Goal: Task Accomplishment & Management: Manage account settings

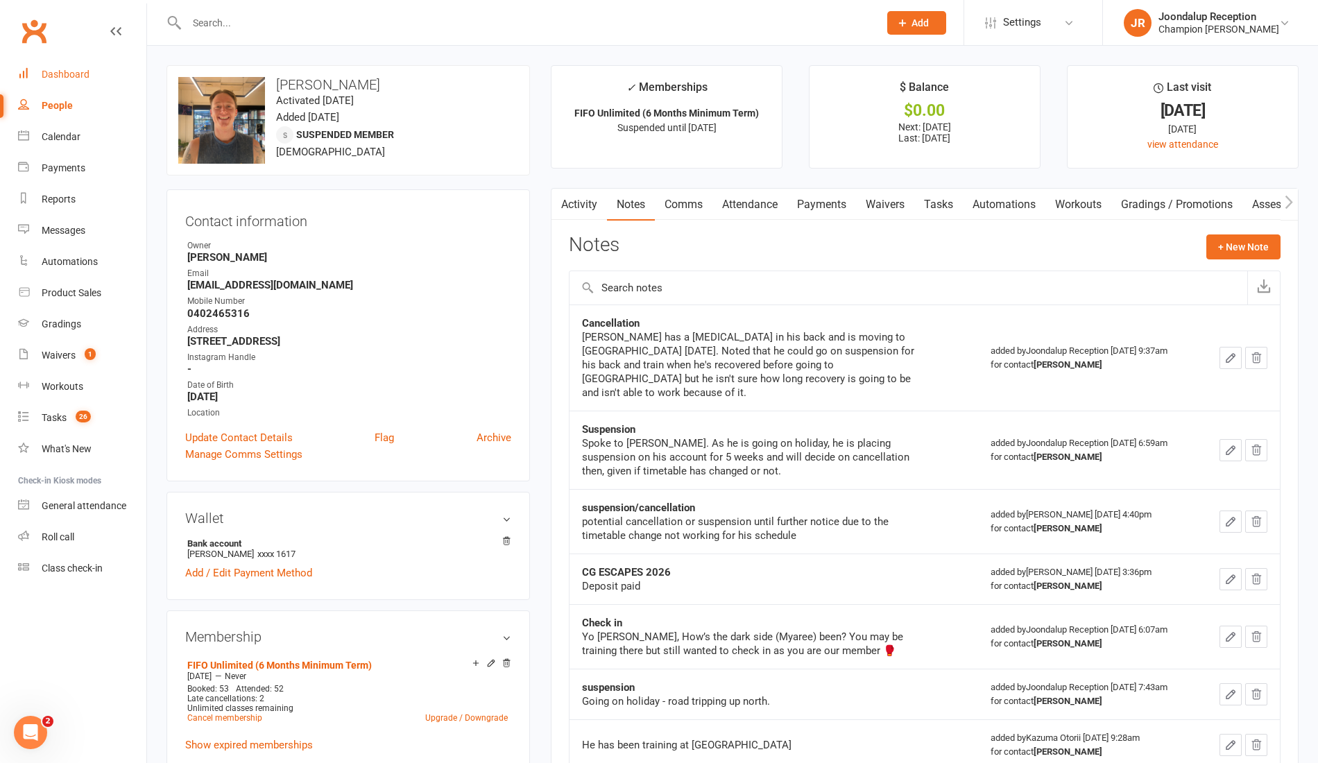
click at [61, 79] on div "Dashboard" at bounding box center [66, 74] width 48 height 11
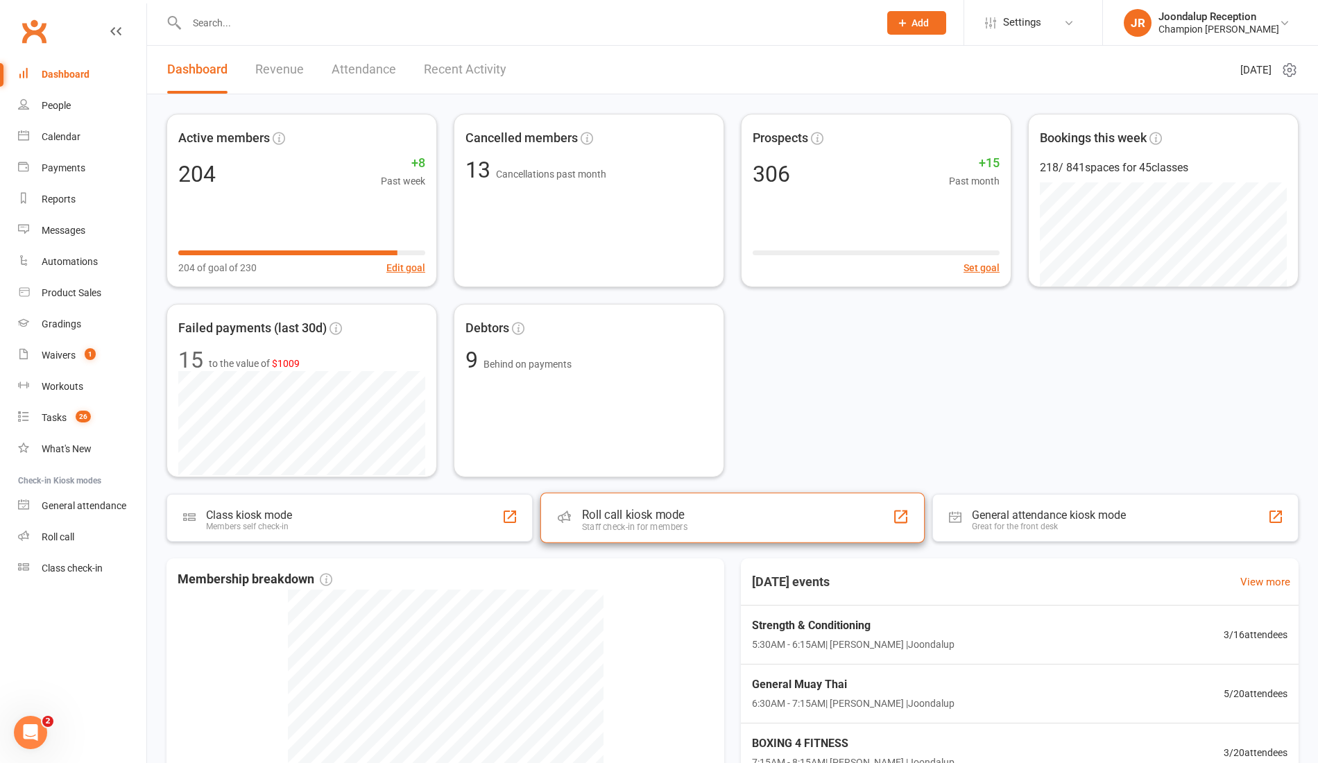
click at [613, 510] on div "Roll call kiosk mode" at bounding box center [634, 515] width 105 height 14
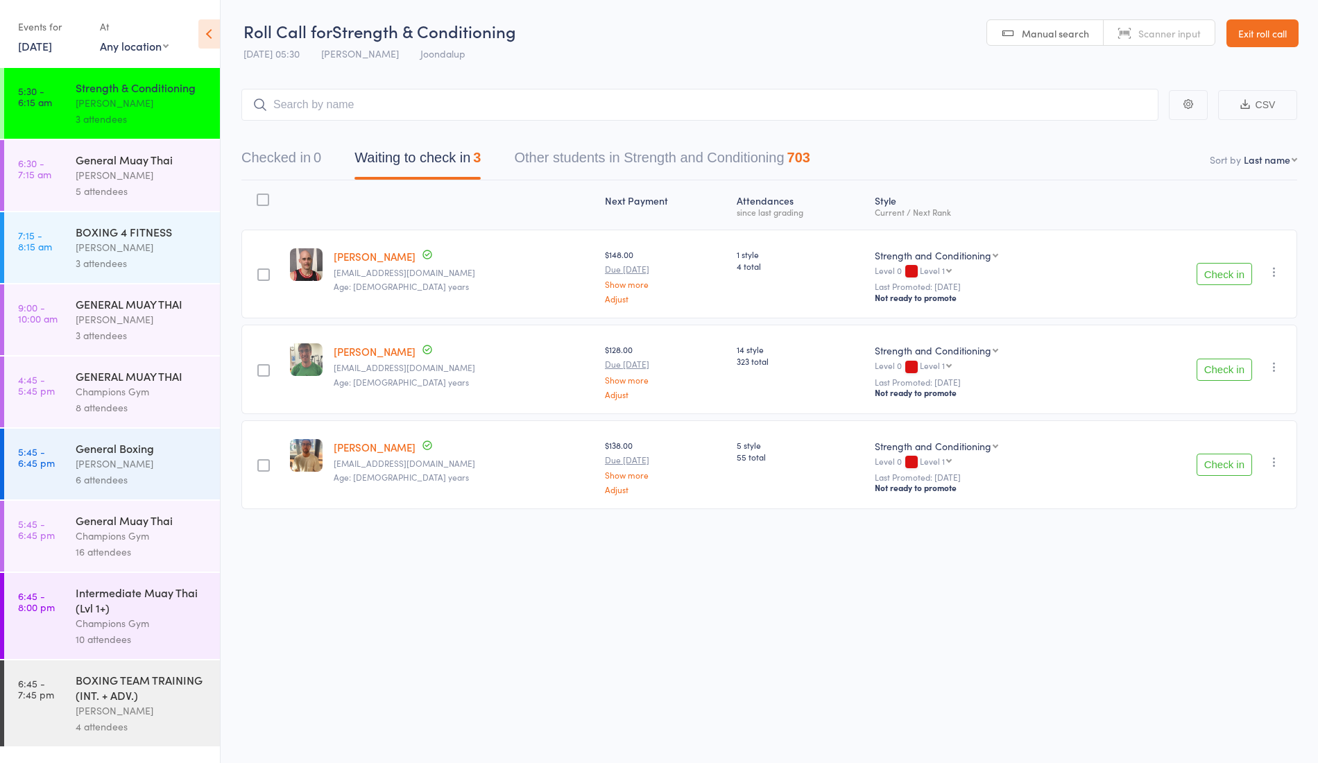
click at [1215, 234] on div "Check in Check in Promote Send message Add Note Add Task Add Flag Remove Mark a…" at bounding box center [1202, 274] width 189 height 89
click at [1220, 263] on button "Check in" at bounding box center [1223, 274] width 55 height 22
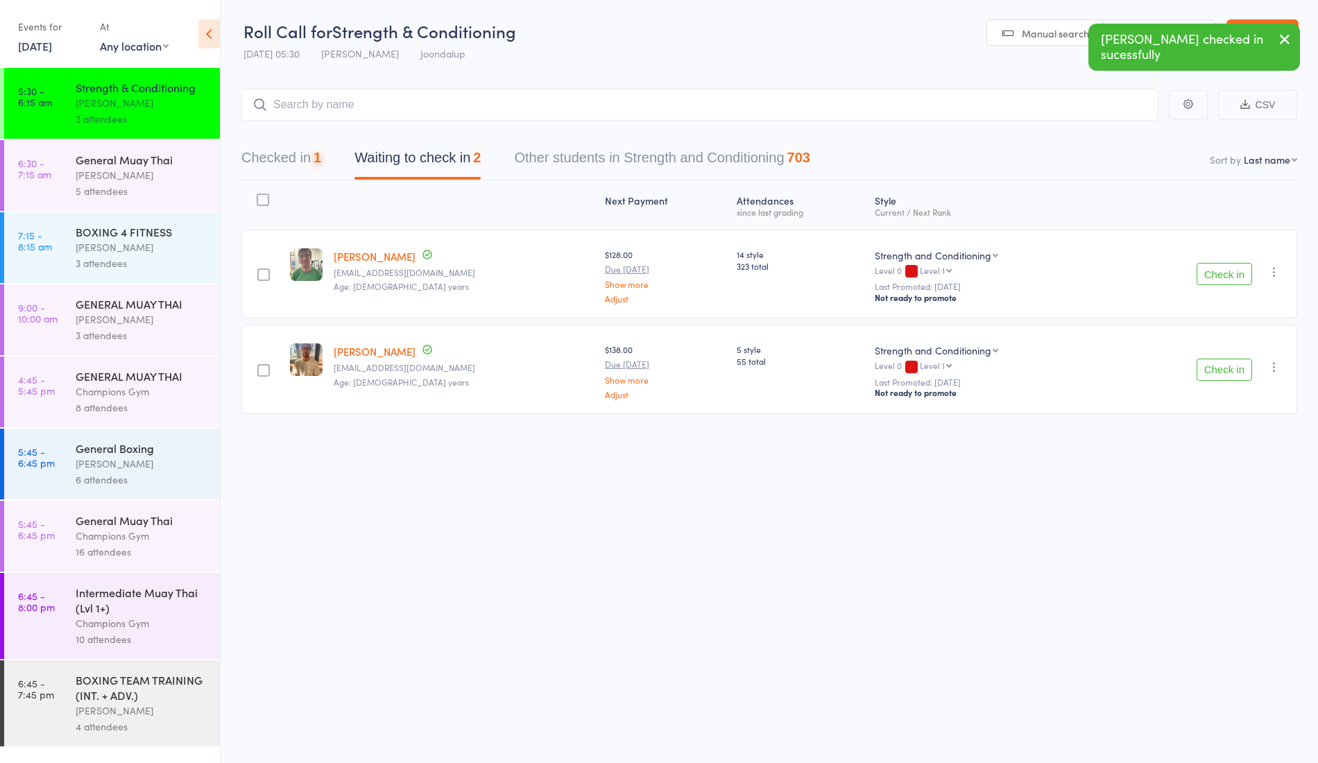
click at [1230, 273] on button "Check in" at bounding box center [1223, 274] width 55 height 22
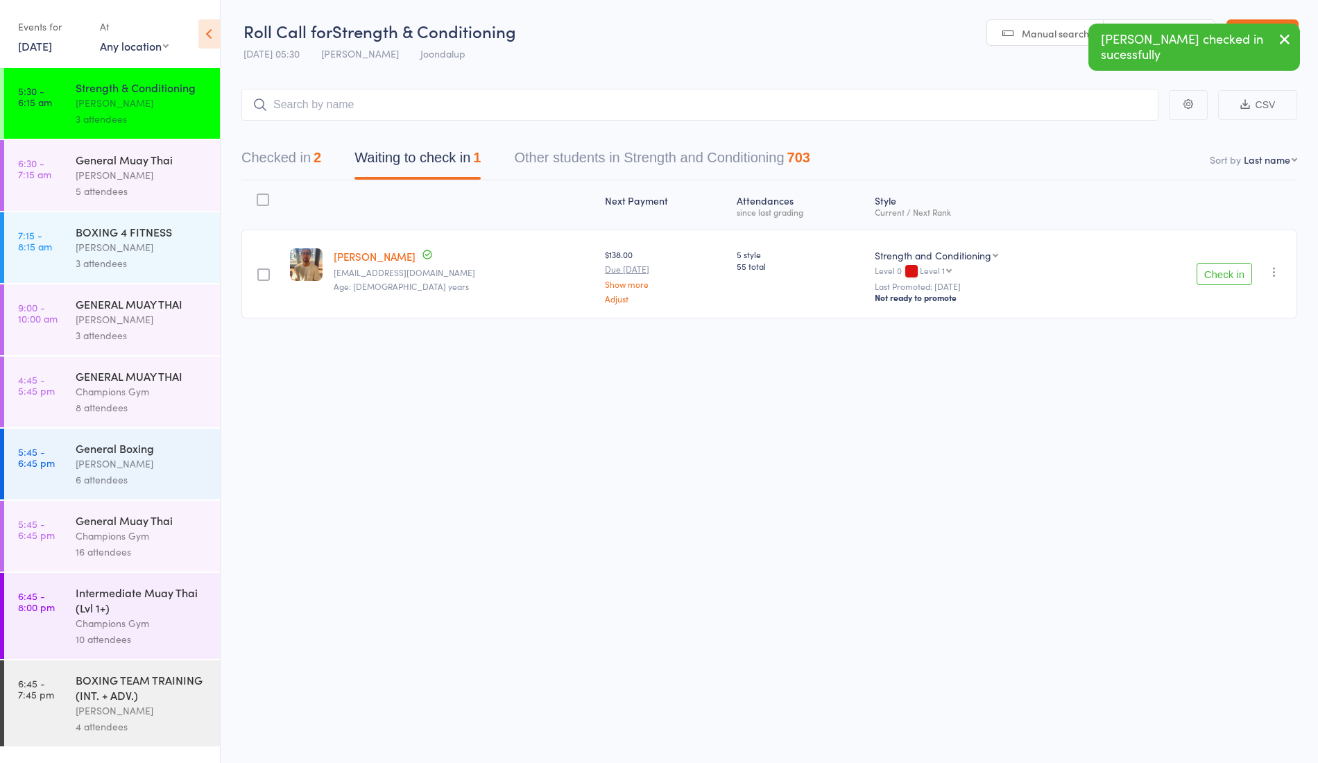
click at [1216, 268] on button "Check in" at bounding box center [1223, 274] width 55 height 22
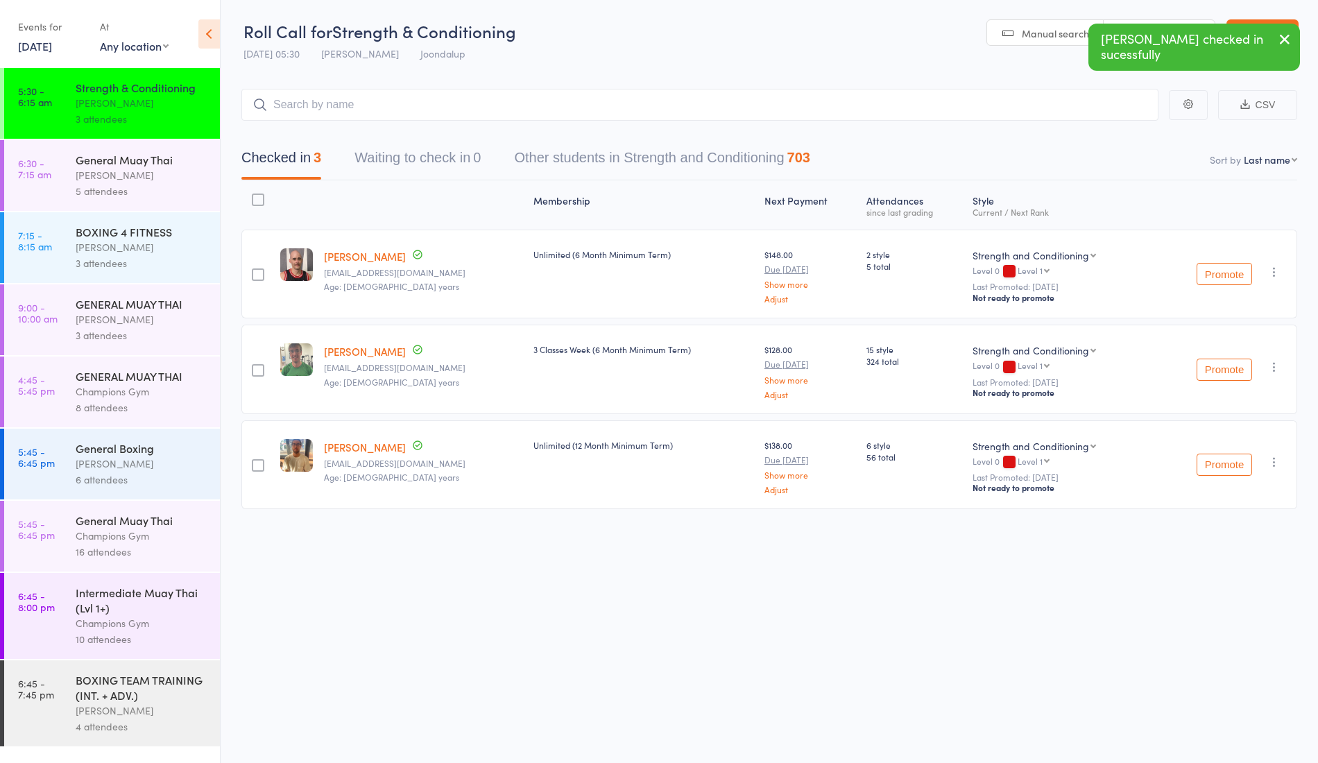
click at [160, 178] on div "[PERSON_NAME]" at bounding box center [142, 175] width 132 height 16
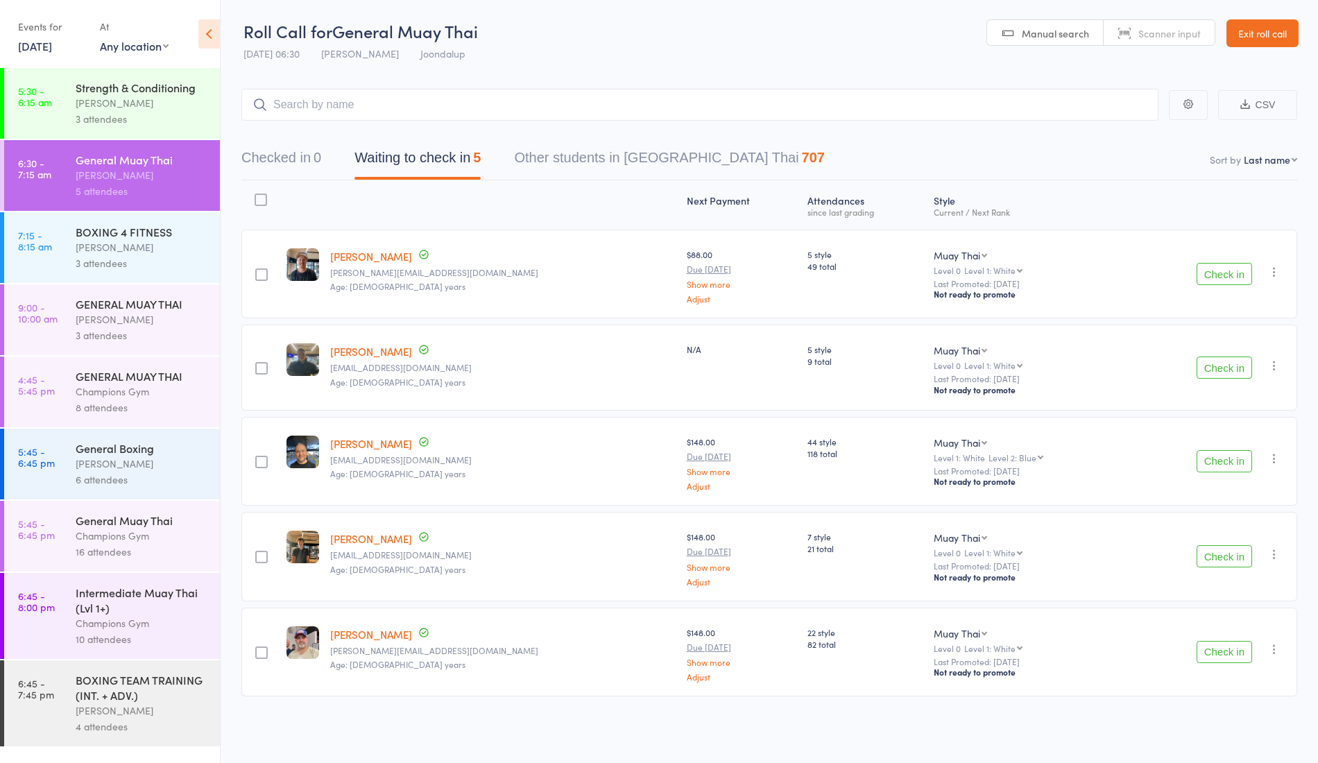
click at [132, 250] on div "[PERSON_NAME]" at bounding box center [142, 247] width 132 height 16
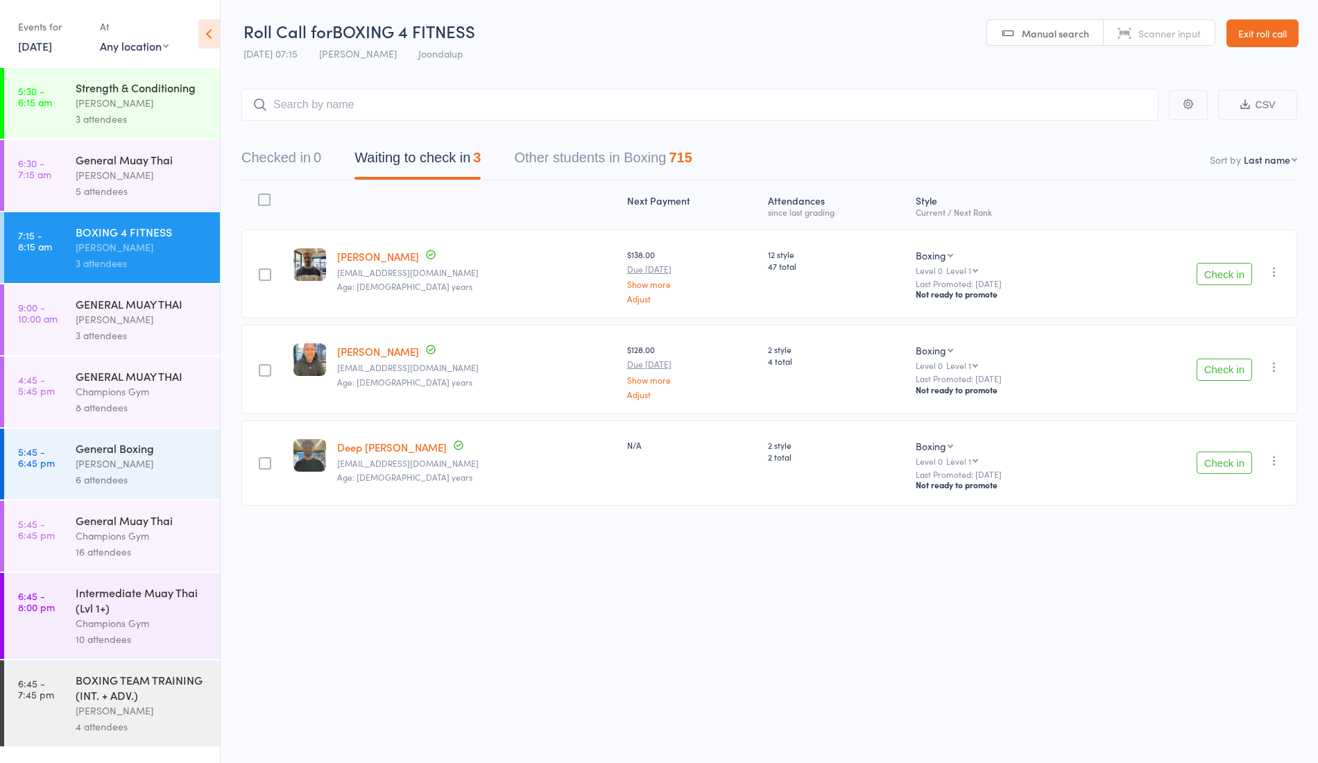
click at [130, 323] on div "[PERSON_NAME]" at bounding box center [142, 319] width 132 height 16
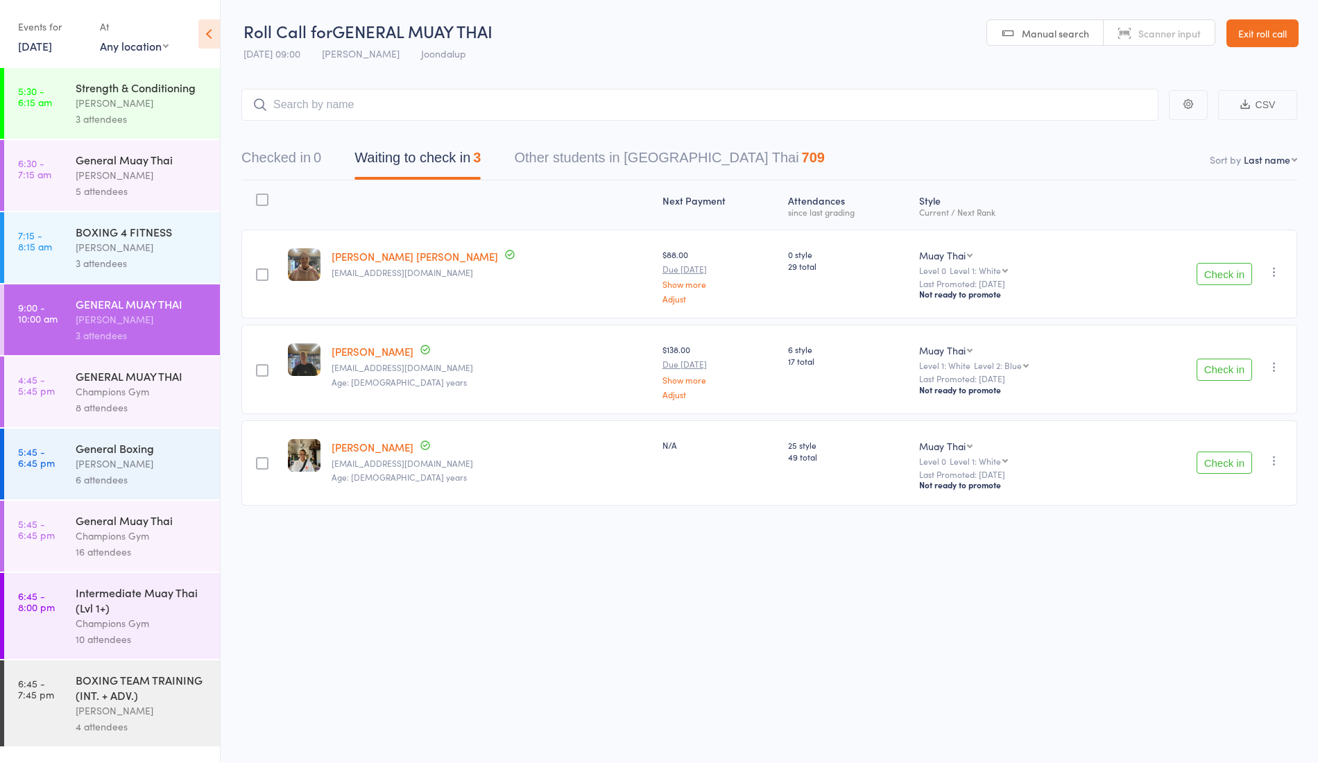
click at [133, 254] on div "[PERSON_NAME]" at bounding box center [142, 247] width 132 height 16
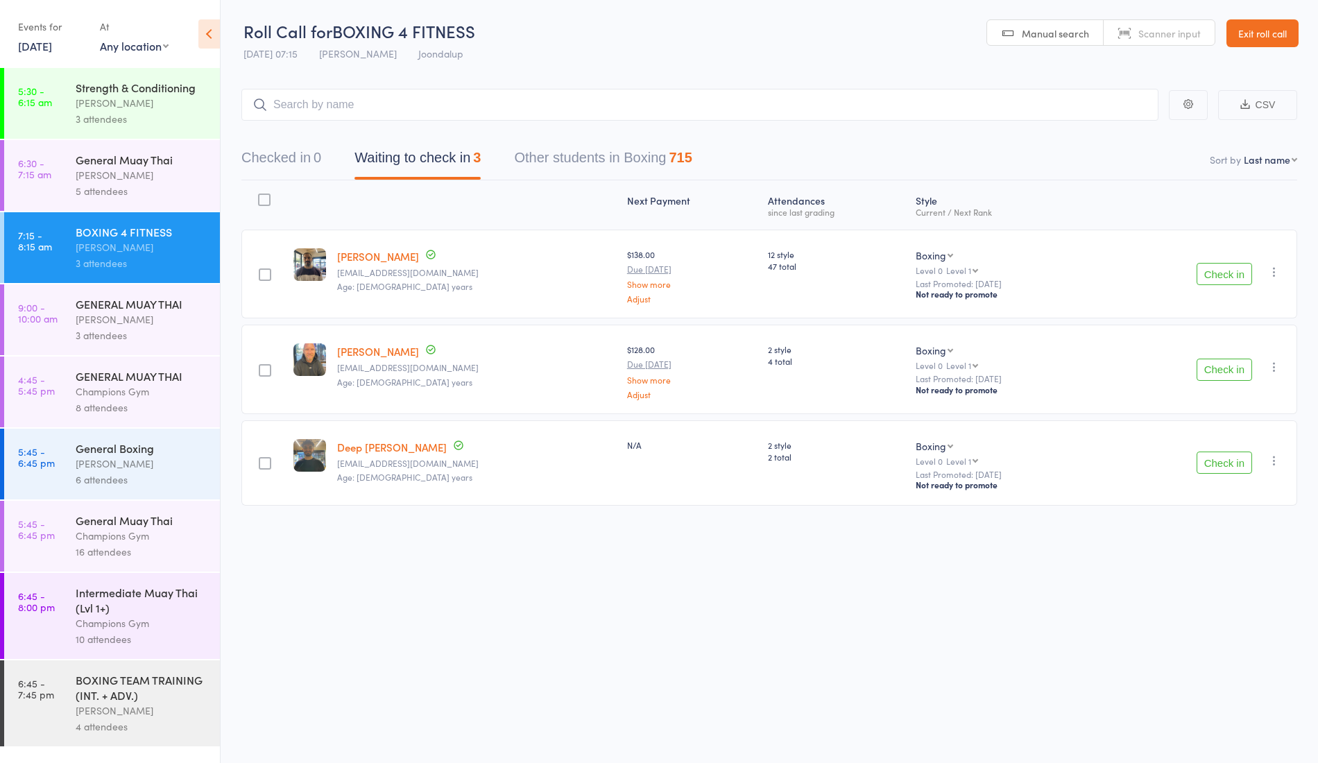
click at [146, 175] on div "[PERSON_NAME]" at bounding box center [142, 175] width 132 height 16
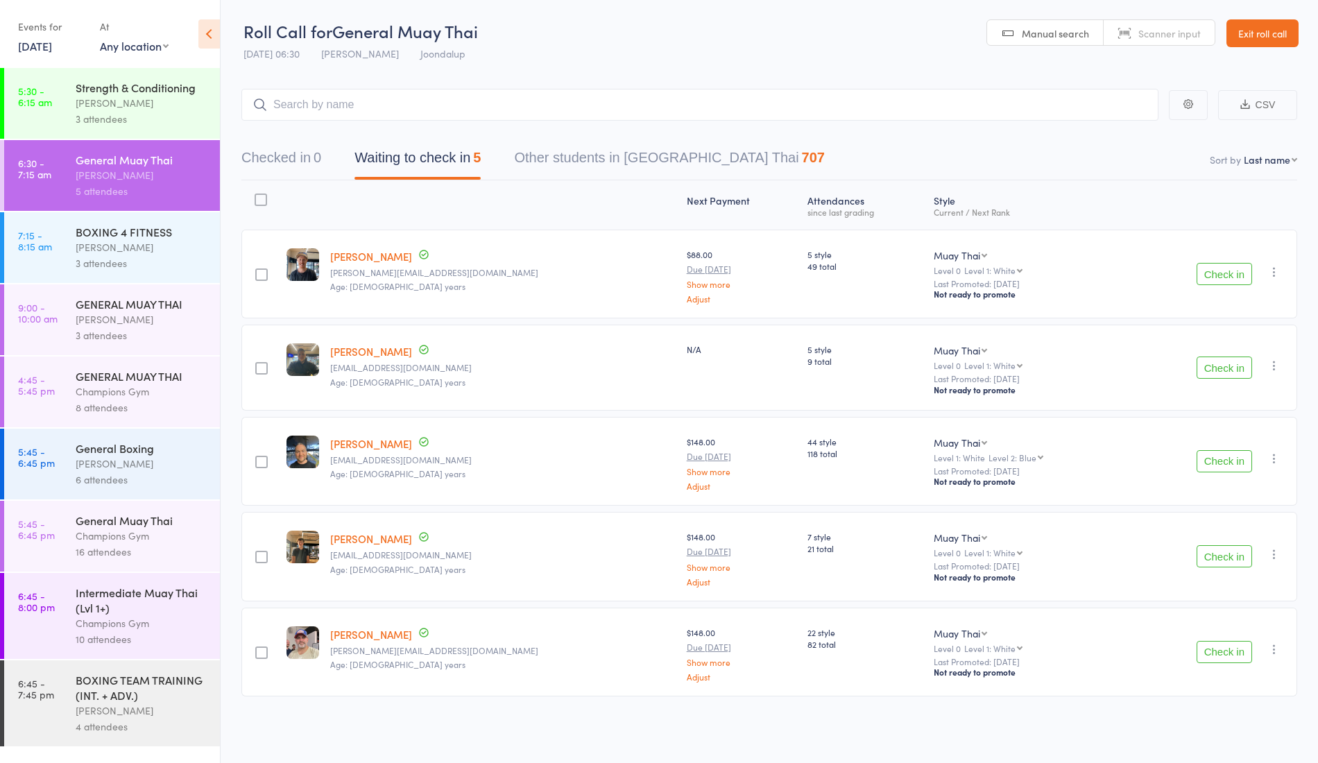
click at [368, 250] on link "[PERSON_NAME]" at bounding box center [371, 256] width 82 height 15
click at [140, 100] on div "[PERSON_NAME]" at bounding box center [142, 103] width 132 height 16
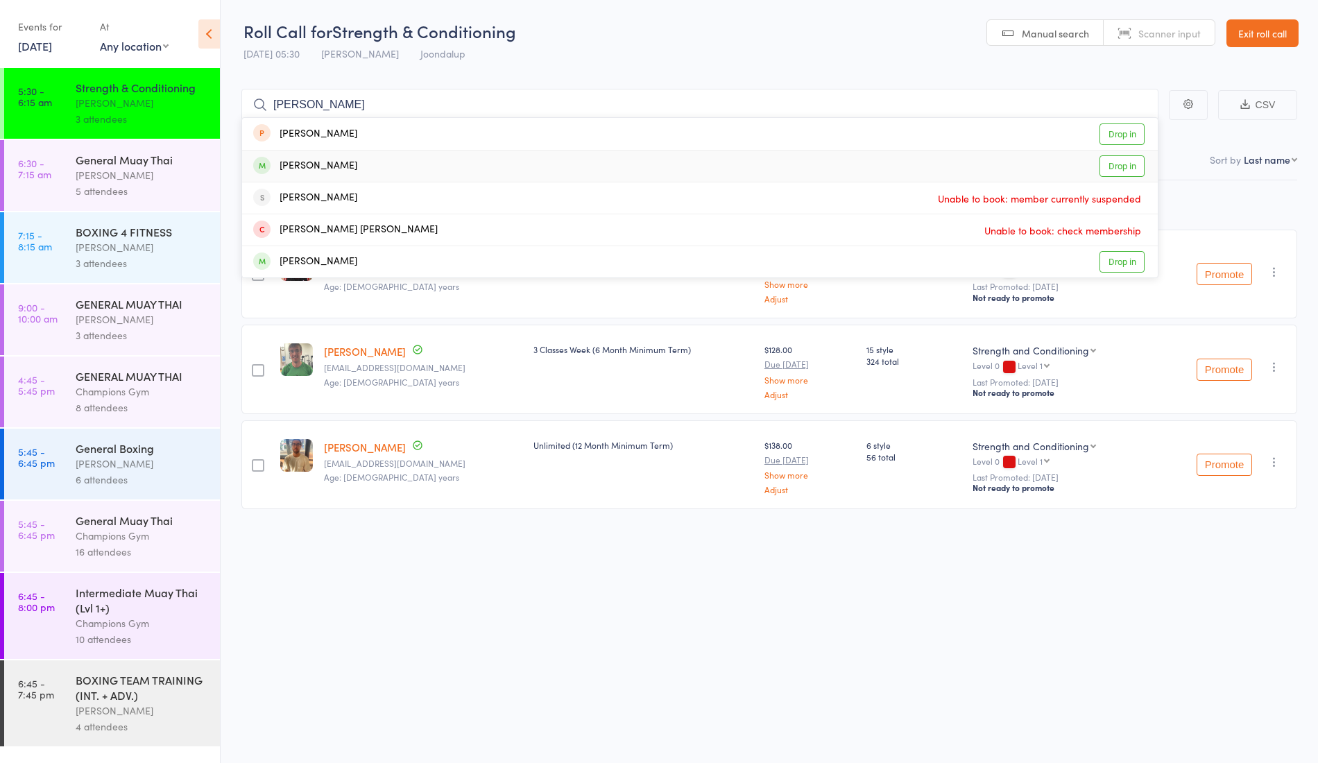
type input "nishant"
click at [360, 159] on div "Nishant Joshi Drop in" at bounding box center [699, 165] width 915 height 31
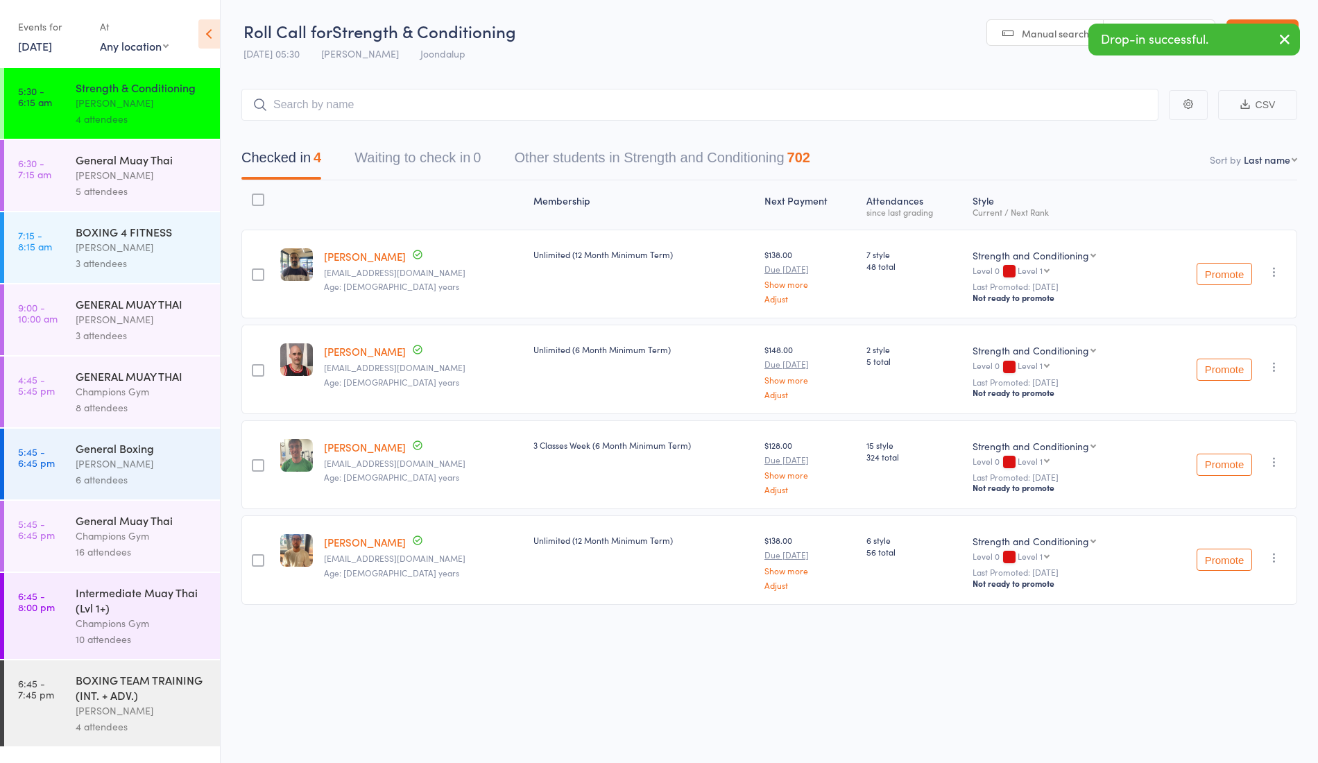
click at [118, 175] on div "[PERSON_NAME]" at bounding box center [142, 175] width 132 height 16
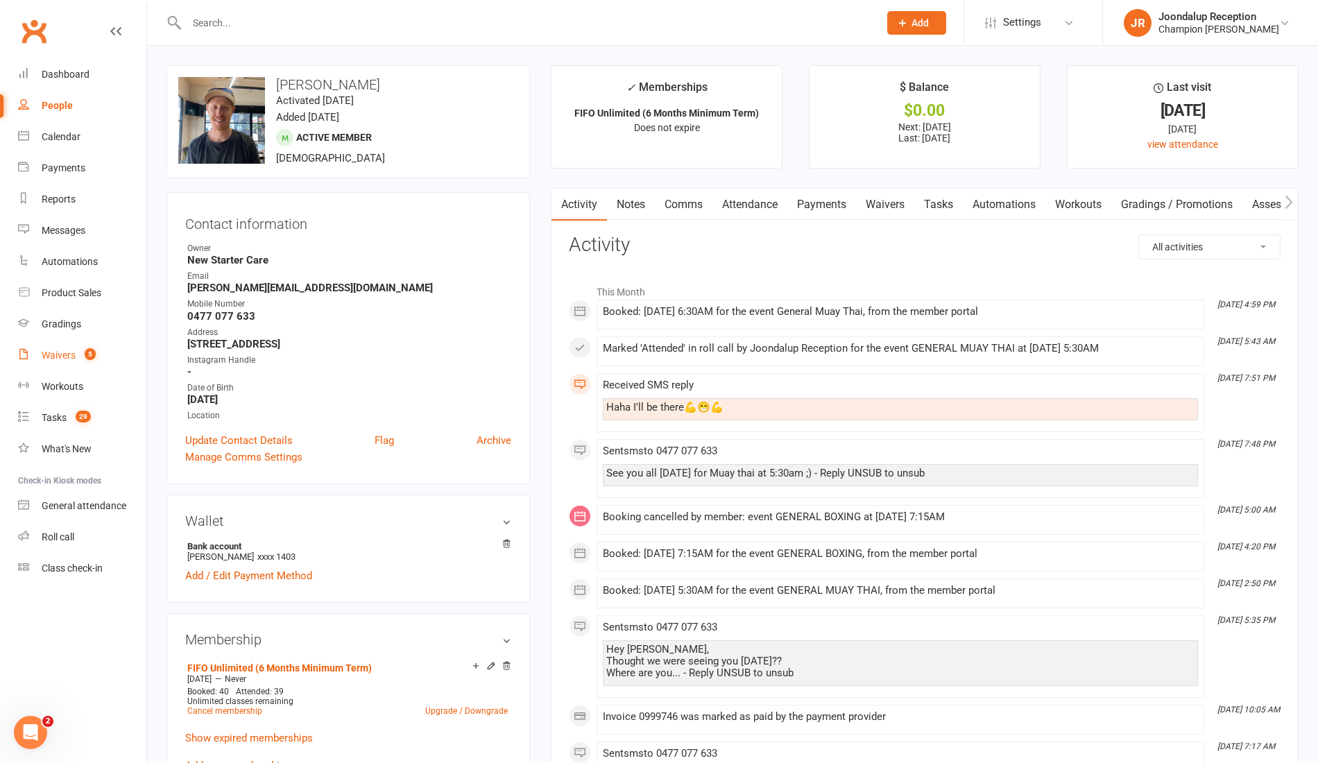
click at [75, 362] on link "Waivers 5" at bounding box center [82, 355] width 128 height 31
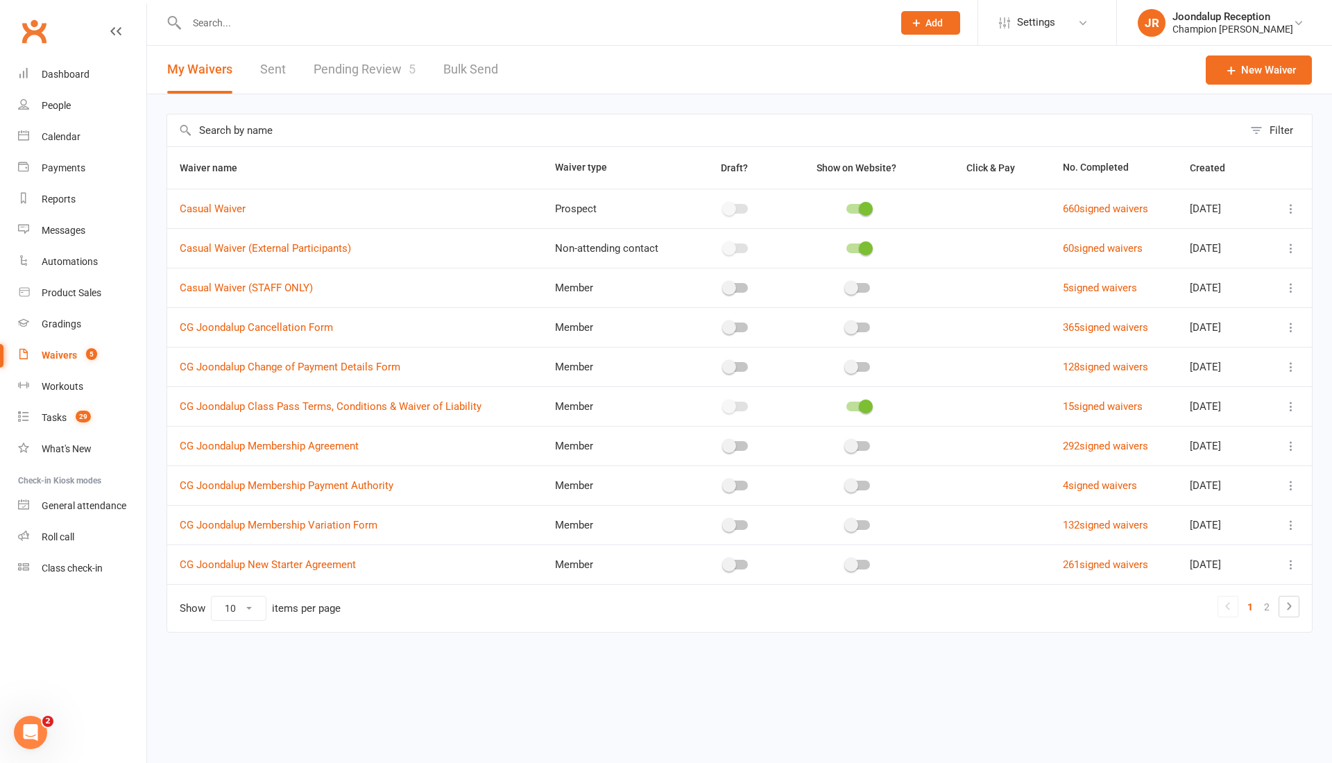
click at [393, 82] on link "Pending Review 5" at bounding box center [364, 70] width 102 height 48
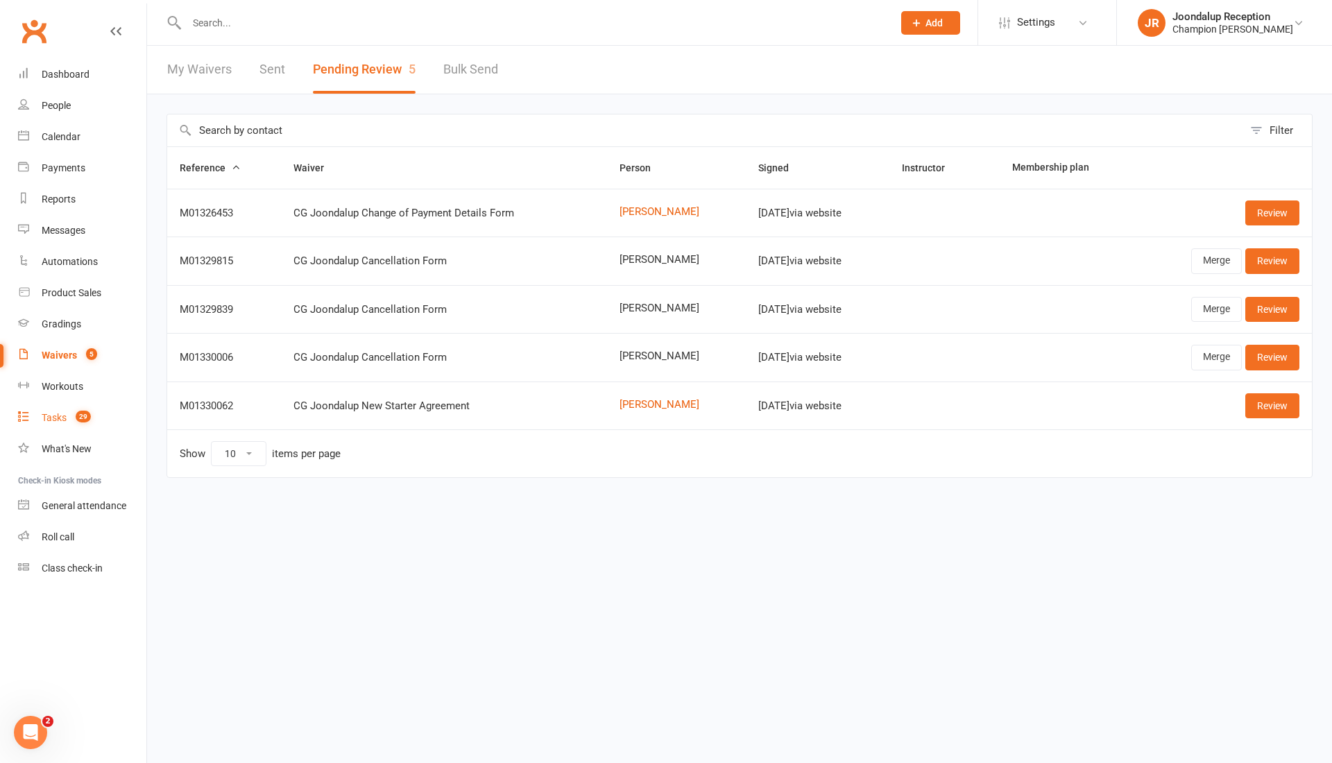
click at [52, 419] on div "Tasks" at bounding box center [54, 417] width 25 height 11
select select "incomplete"
select select "52888"
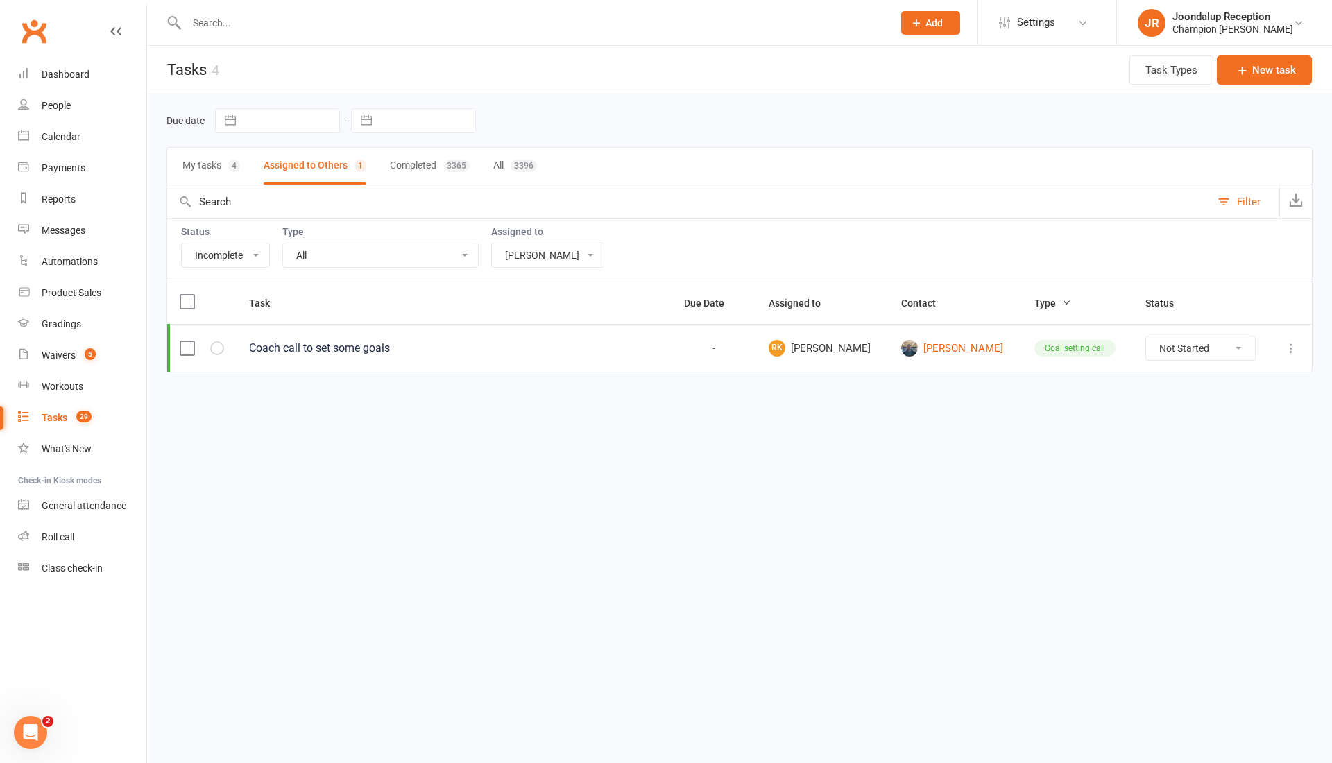
click at [198, 166] on button "My tasks 4" at bounding box center [211, 166] width 58 height 37
type input "[DATE]"
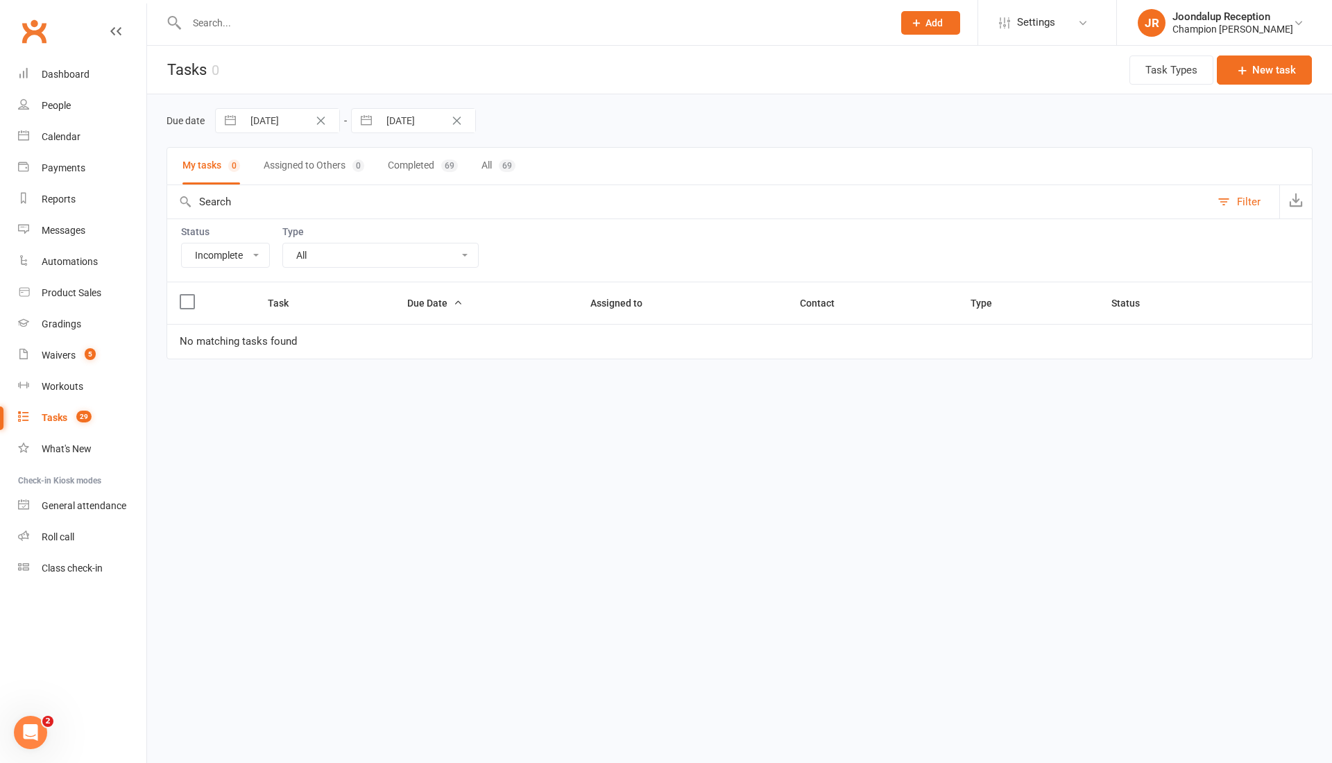
click at [335, 150] on button "Assigned to Others 0" at bounding box center [314, 166] width 101 height 37
select select "52888"
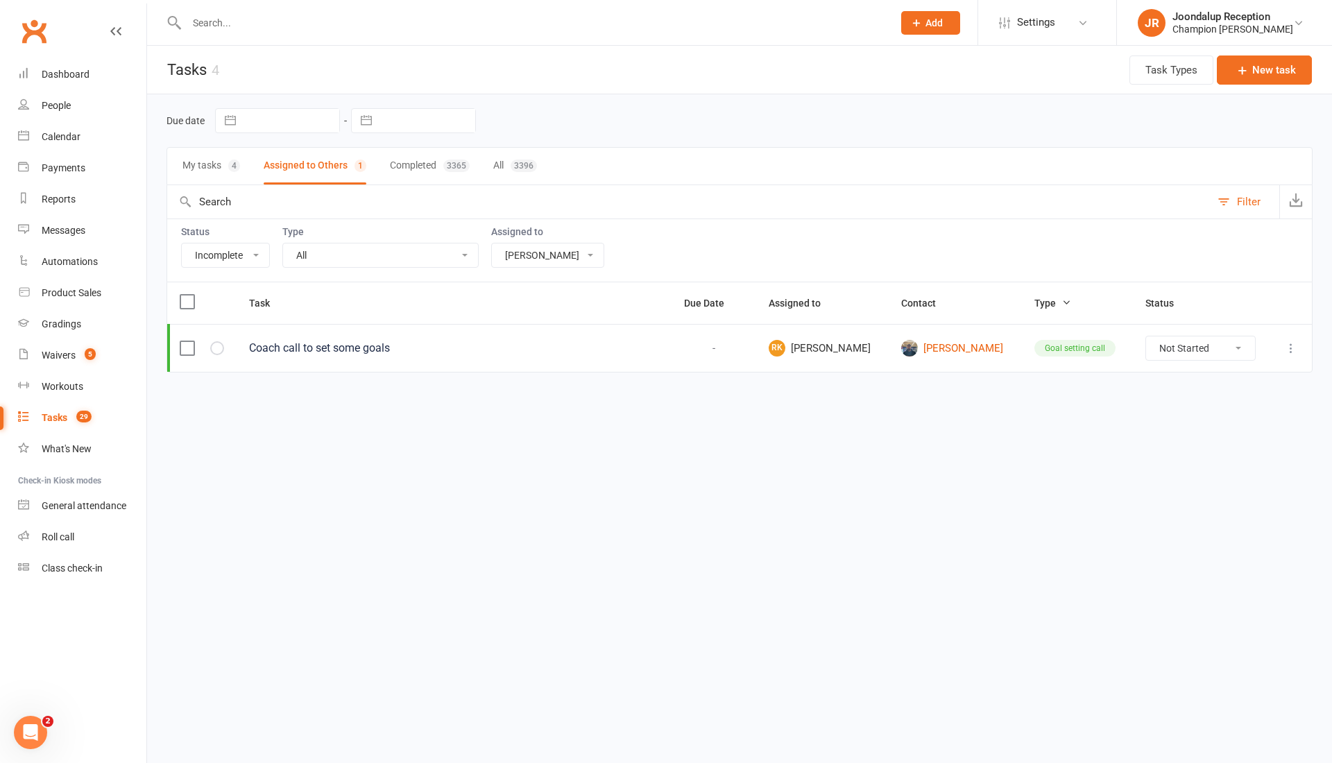
click at [240, 160] on div "My tasks 4 Assigned to Others 1 Completed 3365 All 3396" at bounding box center [739, 166] width 1146 height 38
click at [226, 162] on button "My tasks 4" at bounding box center [211, 166] width 58 height 37
type input "[DATE]"
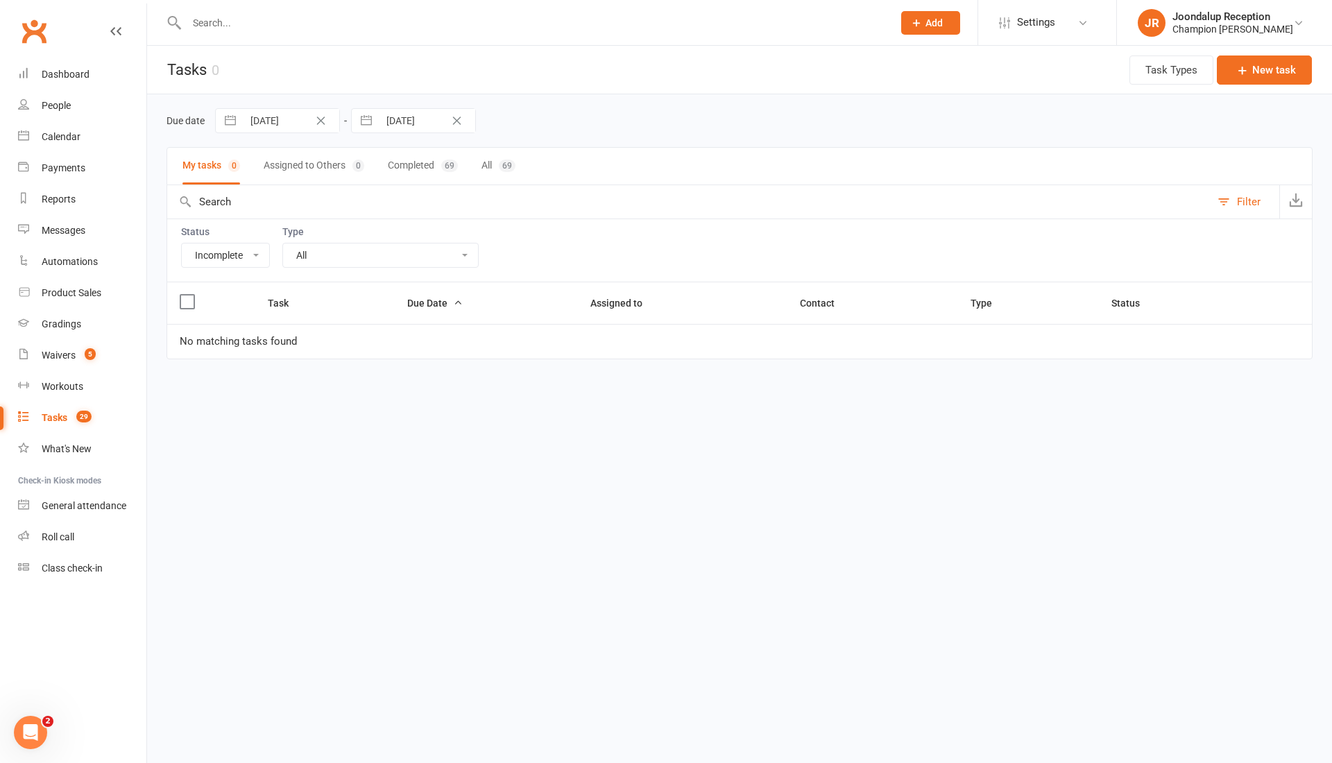
click at [322, 119] on icon "Clear Date" at bounding box center [321, 121] width 8 height 8
click at [461, 121] on icon "Clear Date" at bounding box center [456, 121] width 10 height 8
